Goal: Information Seeking & Learning: Learn about a topic

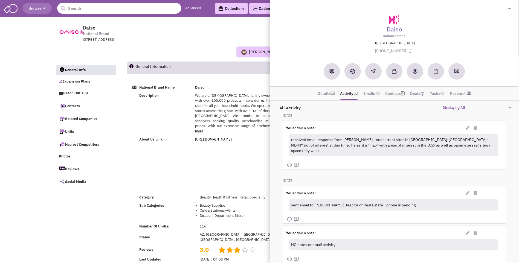
select select
click at [118, 13] on input "text" at bounding box center [119, 8] width 124 height 11
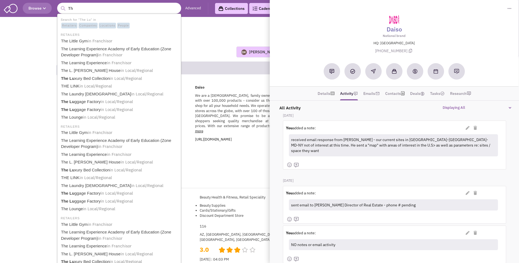
type input "T"
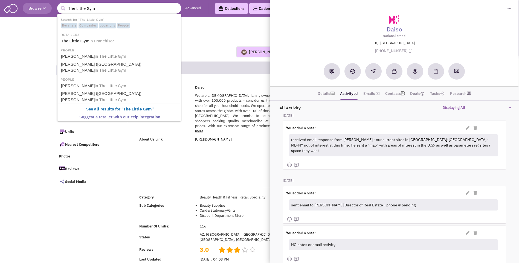
type input "The Little Gym"
click at [59, 4] on button "submit" at bounding box center [63, 8] width 8 height 8
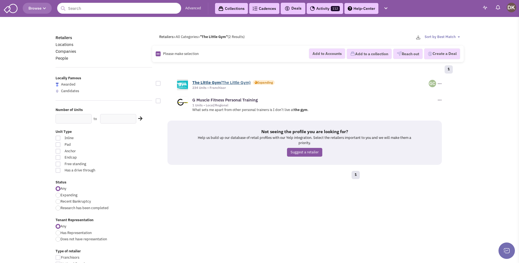
click at [210, 85] on b "Little" at bounding box center [206, 82] width 10 height 5
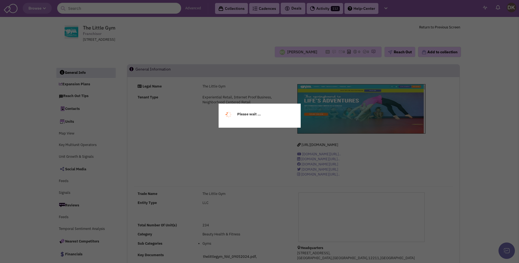
select select
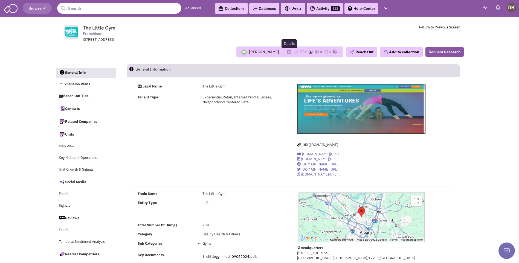
click at [288, 52] on icon at bounding box center [290, 51] width 4 height 3
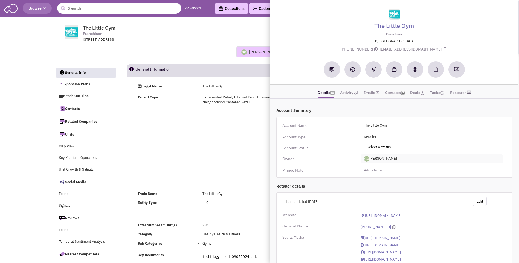
click at [376, 160] on span "Guillaume Chetail" at bounding box center [432, 159] width 142 height 9
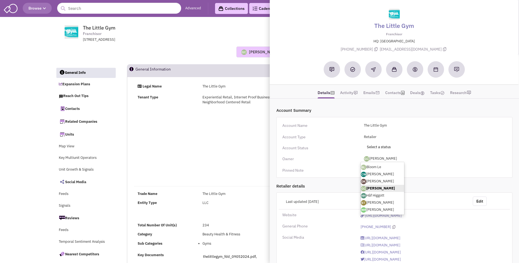
click at [376, 182] on link "[PERSON_NAME]" at bounding box center [382, 181] width 43 height 7
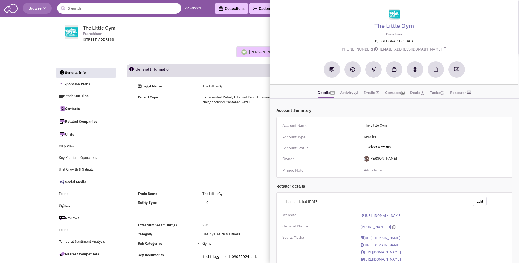
click at [208, 57] on div "Guillaume Chetail No note found! 0 0 0 Reach Out" at bounding box center [260, 52] width 416 height 11
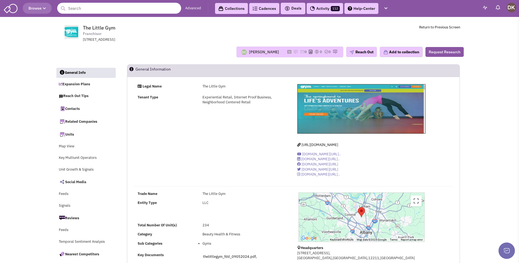
click at [96, 11] on input "text" at bounding box center [119, 8] width 124 height 11
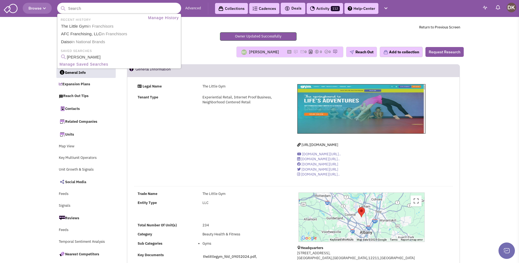
click at [93, 10] on input "text" at bounding box center [119, 8] width 124 height 11
click at [83, 42] on span "in National Brands" at bounding box center [88, 41] width 34 height 5
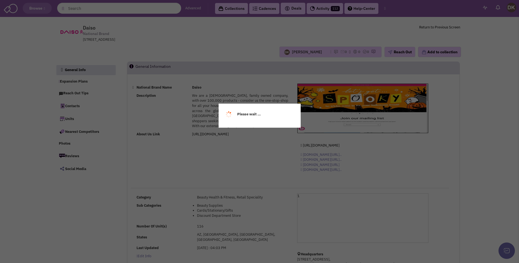
select select
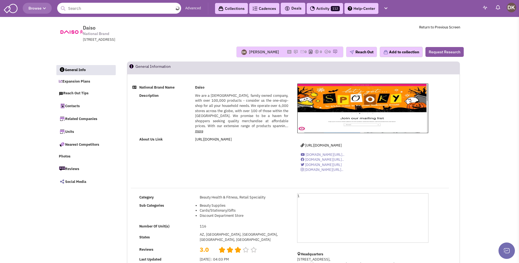
click at [138, 9] on input "text" at bounding box center [119, 8] width 124 height 11
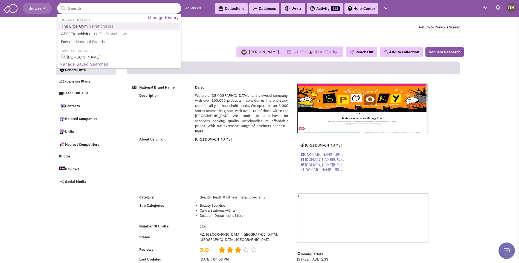
click at [85, 25] on link "The Little Gym in Franchisors" at bounding box center [119, 26] width 121 height 7
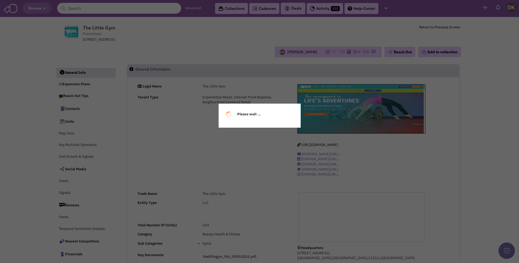
select select
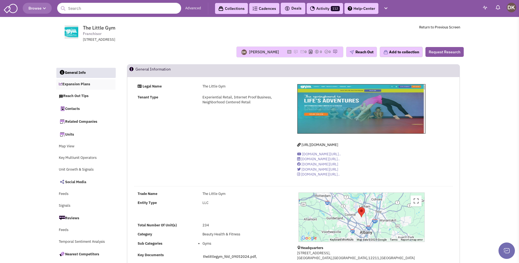
click at [82, 85] on link "Expansion Plans" at bounding box center [86, 84] width 60 height 10
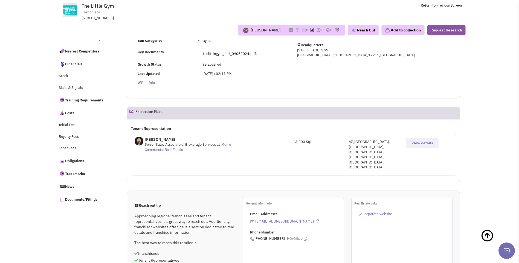
scroll to position [192, 0]
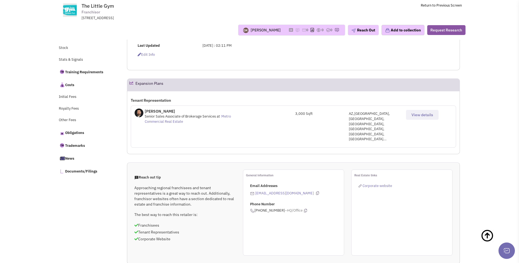
click at [418, 117] on span "View details" at bounding box center [423, 115] width 22 height 5
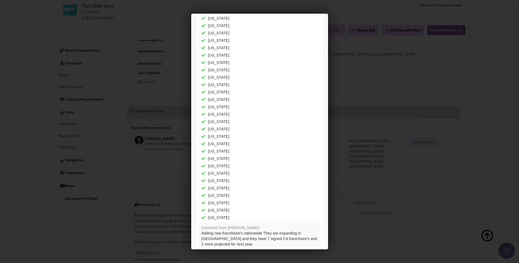
scroll to position [0, 0]
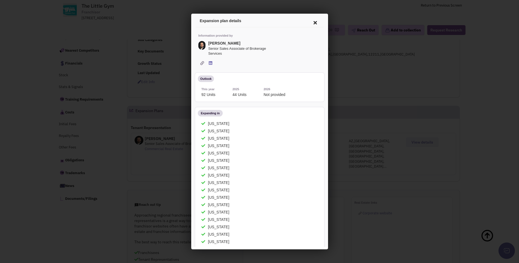
drag, startPoint x: 323, startPoint y: 83, endPoint x: 519, endPoint y: 43, distance: 199.5
click at [173, 82] on div at bounding box center [259, 131] width 519 height 263
click at [309, 21] on icon at bounding box center [315, 21] width 12 height 13
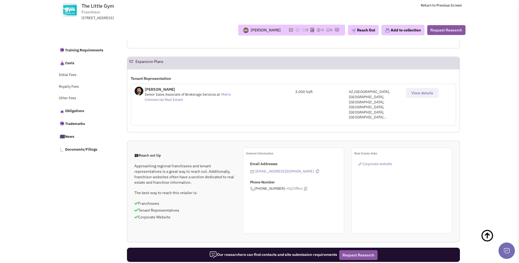
scroll to position [219, 0]
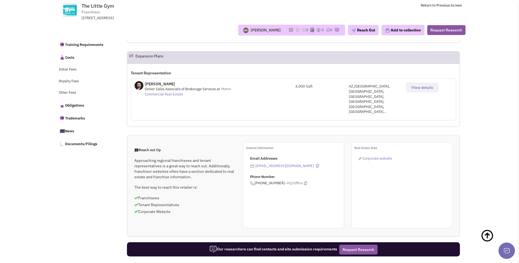
click at [421, 89] on span "View details" at bounding box center [423, 87] width 22 height 5
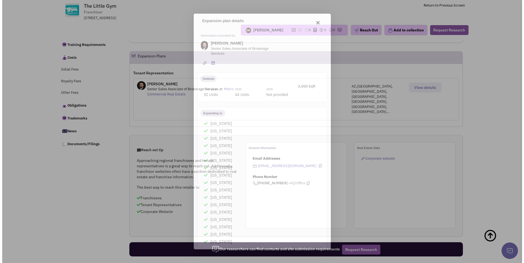
scroll to position [0, 0]
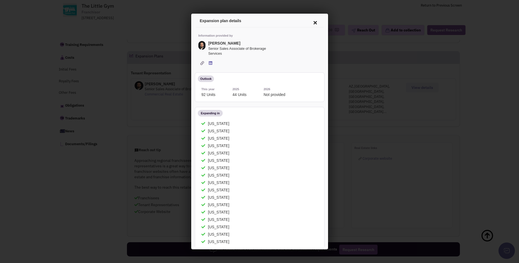
click at [309, 21] on icon at bounding box center [315, 21] width 12 height 13
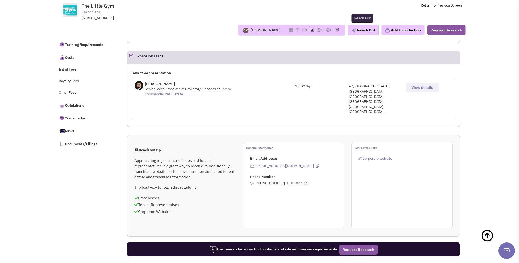
click at [364, 32] on button "Reach Out" at bounding box center [363, 30] width 31 height 10
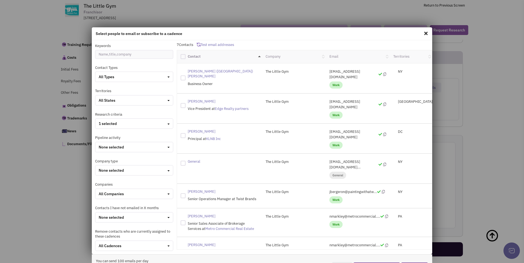
click at [424, 34] on span at bounding box center [425, 33] width 7 height 9
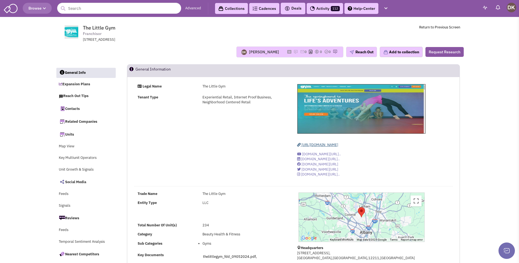
click at [328, 145] on span "https://www.thelittlegym.com/" at bounding box center [320, 145] width 37 height 5
click at [135, 12] on input "text" at bounding box center [119, 8] width 124 height 11
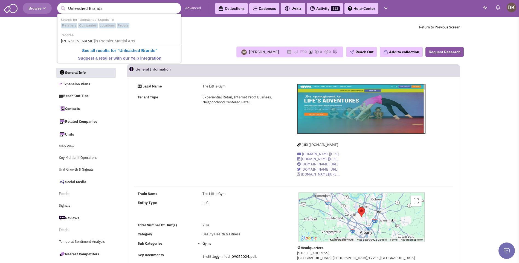
type input "Unleashed Brands"
click at [59, 4] on button "submit" at bounding box center [63, 8] width 8 height 8
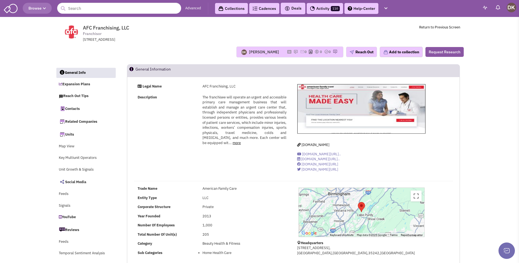
select select
click at [88, 11] on input "text" at bounding box center [119, 8] width 124 height 11
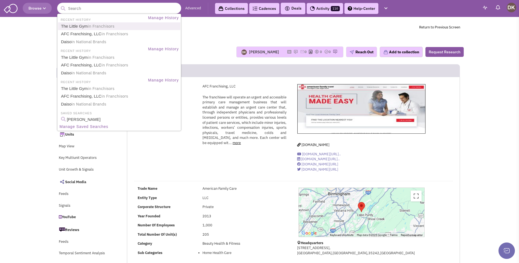
click at [84, 29] on link "The Little Gym in Franchisors" at bounding box center [119, 26] width 121 height 7
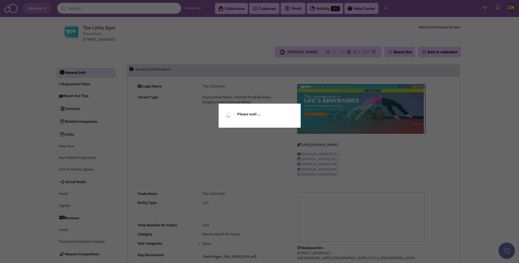
select select
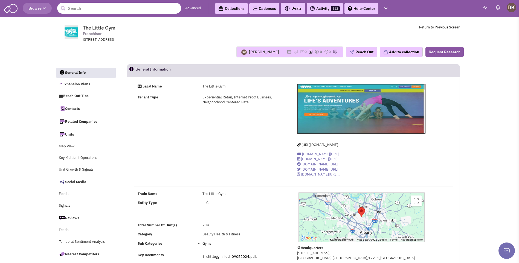
click at [103, 11] on input "text" at bounding box center [119, 8] width 124 height 11
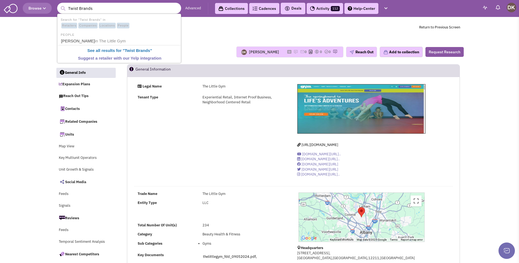
type input "Twist Brands"
click at [59, 4] on button "submit" at bounding box center [63, 8] width 8 height 8
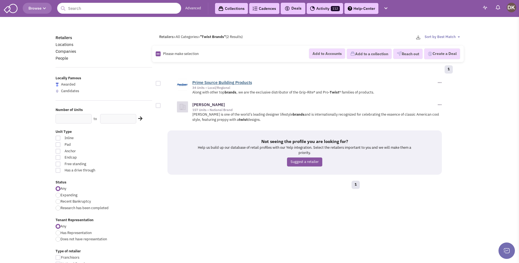
click at [211, 83] on link "Prime Source Building Products" at bounding box center [222, 82] width 60 height 5
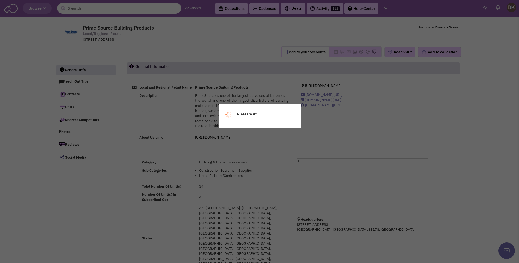
select select
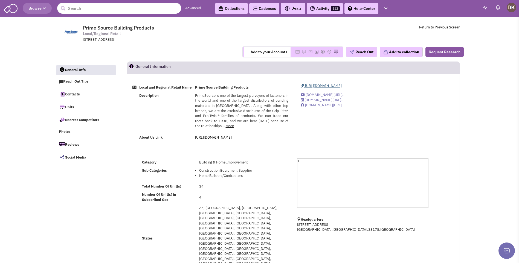
click at [326, 87] on span "[URL][DOMAIN_NAME]" at bounding box center [323, 86] width 37 height 5
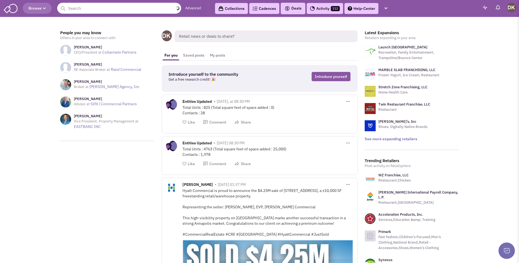
click at [82, 10] on input "text" at bounding box center [119, 8] width 124 height 11
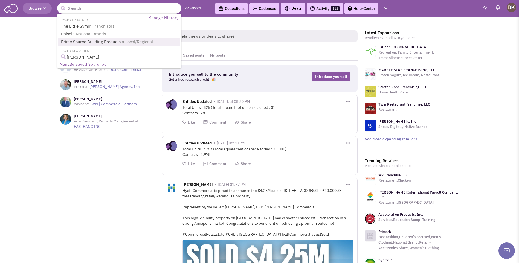
click at [87, 45] on link "Prime Source Building Products in Local/Regional" at bounding box center [119, 41] width 121 height 7
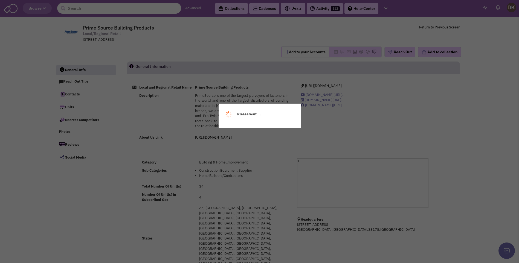
select select
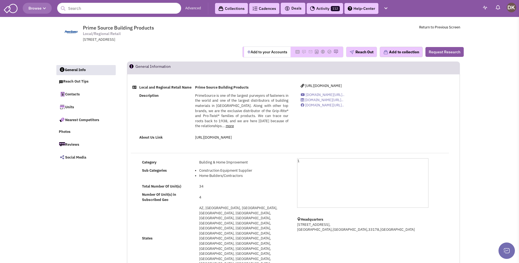
click at [268, 57] on button "Add to your Accounts" at bounding box center [267, 52] width 47 height 10
click at [294, 53] on img at bounding box center [296, 52] width 4 height 4
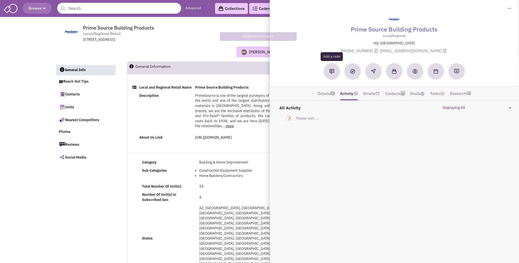
click at [332, 75] on button at bounding box center [332, 71] width 16 height 16
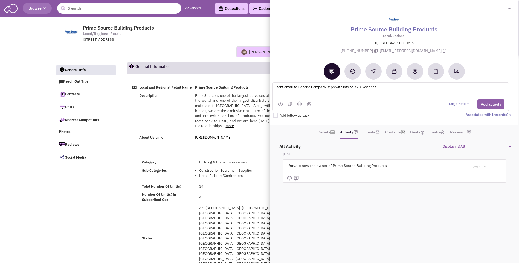
type textarea "sent email to Generic Company Reps with info on KY + WV sites"
click at [490, 105] on button "Add activity" at bounding box center [491, 104] width 27 height 10
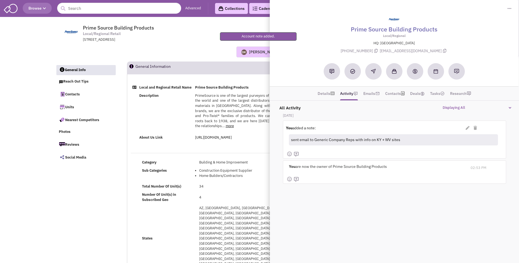
click at [208, 40] on div "11700, Northwest 100th Road, UNIT 4, Medley, FL, 33178" at bounding box center [154, 39] width 143 height 5
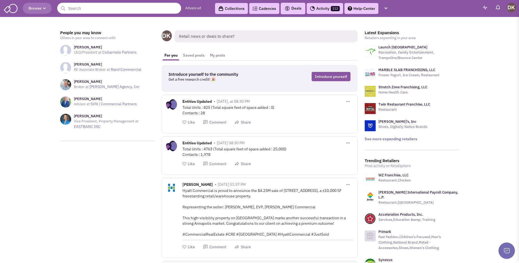
click at [82, 10] on input "text" at bounding box center [119, 8] width 124 height 11
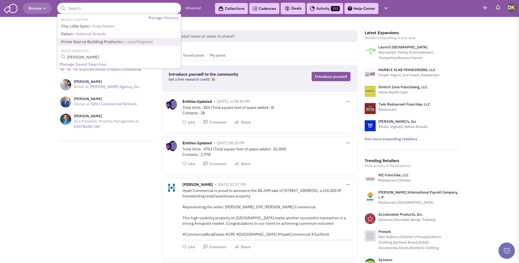
click at [83, 42] on link "Prime Source Building Products in Local/Regional" at bounding box center [119, 41] width 121 height 7
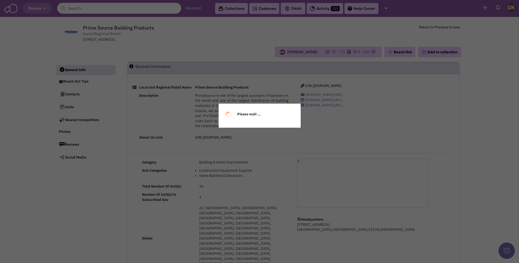
select select
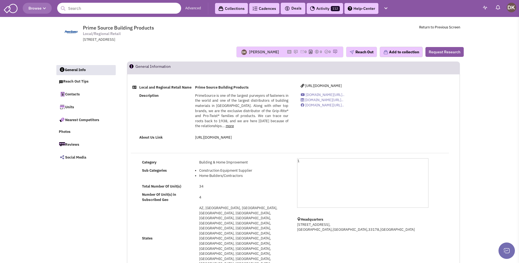
click at [83, 9] on input "text" at bounding box center [119, 8] width 124 height 11
click at [105, 12] on input "text" at bounding box center [119, 8] width 124 height 11
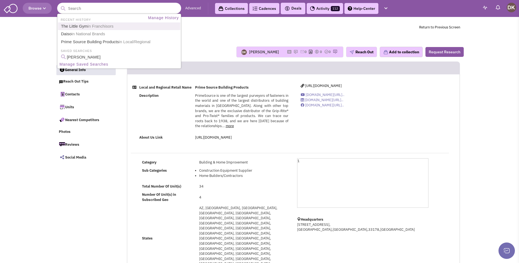
click at [85, 28] on link "The Little Gym in Franchisors" at bounding box center [119, 26] width 121 height 7
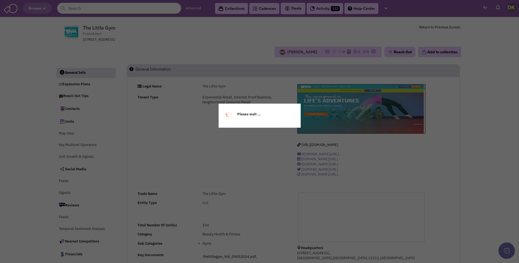
select select
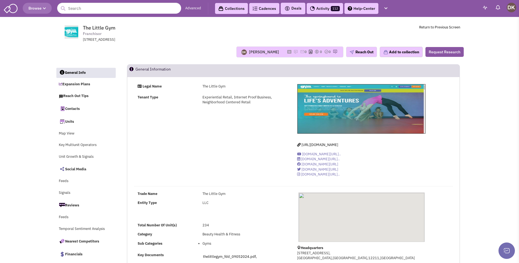
select select
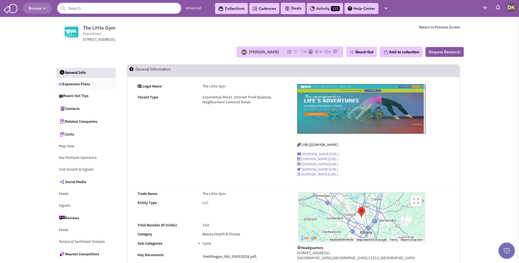
click at [85, 85] on link "Expansion Plans" at bounding box center [86, 84] width 60 height 10
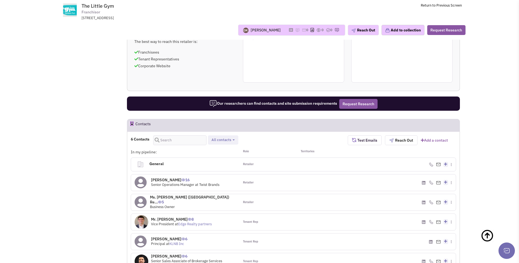
scroll to position [420, 0]
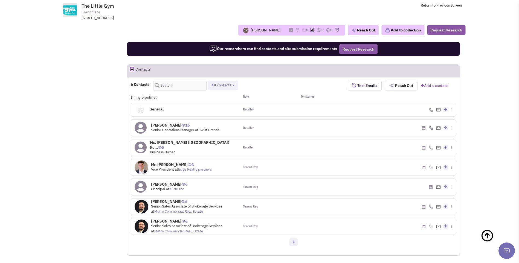
click at [142, 161] on img at bounding box center [142, 168] width 14 height 14
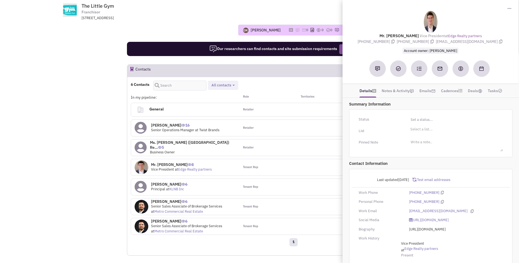
drag, startPoint x: 381, startPoint y: 34, endPoint x: 492, endPoint y: 44, distance: 111.4
click at [492, 44] on div "Mr. Andrew Shaw Vice President at Edge Realty partners (214) 708-2797 (214) 545…" at bounding box center [431, 32] width 171 height 43
copy div "Mr. Andrew Shaw Vice President at Edge Realty partners (214) 708-2797 (214) 545…"
click at [377, 70] on img at bounding box center [377, 68] width 5 height 5
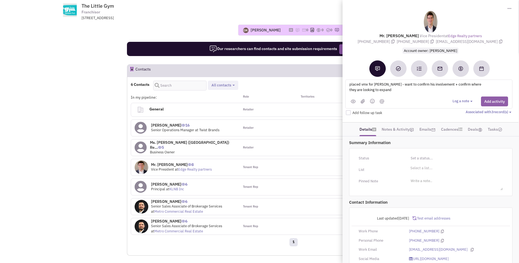
type textarea "placed vmx for Andrew Shaw - want to confirm his involvement + confirm where th…"
click at [489, 102] on button "Add activity" at bounding box center [494, 102] width 27 height 10
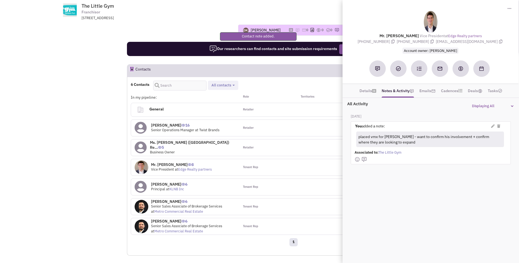
click at [260, 81] on div "6 Contacts Retailer contacts Tenant representatives Verified contacts General c…" at bounding box center [293, 87] width 333 height 13
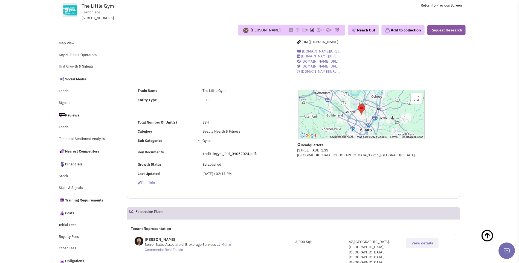
scroll to position [0, 0]
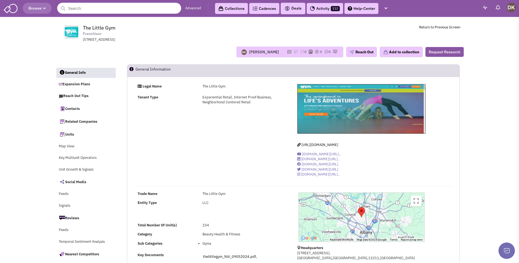
click at [108, 10] on input "text" at bounding box center [119, 8] width 124 height 11
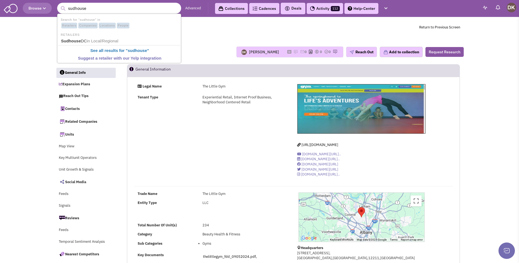
type input "sudhouse"
click at [59, 4] on button "submit" at bounding box center [63, 8] width 8 height 8
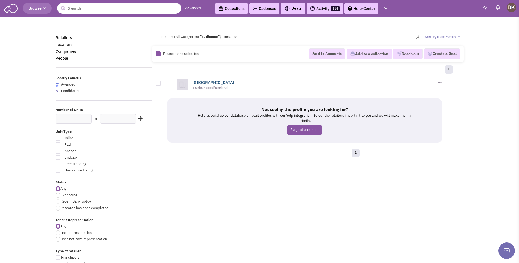
click at [201, 84] on link "Sudhouse DC" at bounding box center [213, 82] width 42 height 5
